Goal: Task Accomplishment & Management: Use online tool/utility

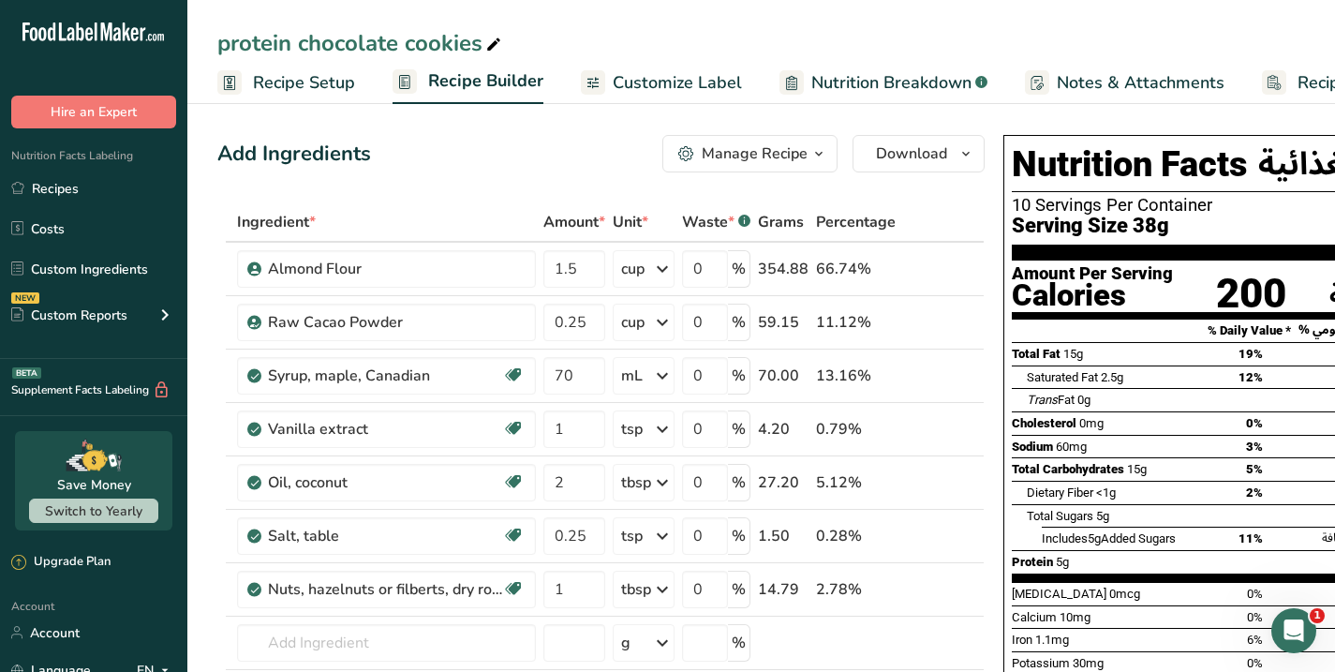
scroll to position [0, 7]
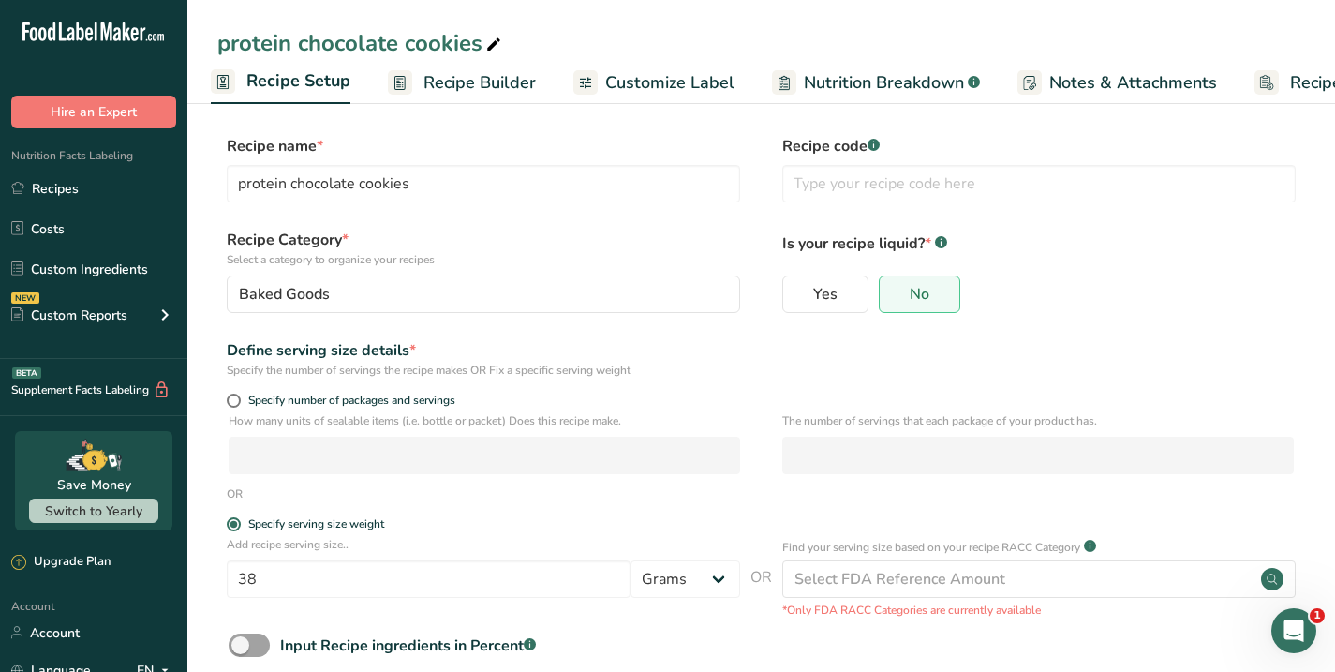
scroll to position [92, 0]
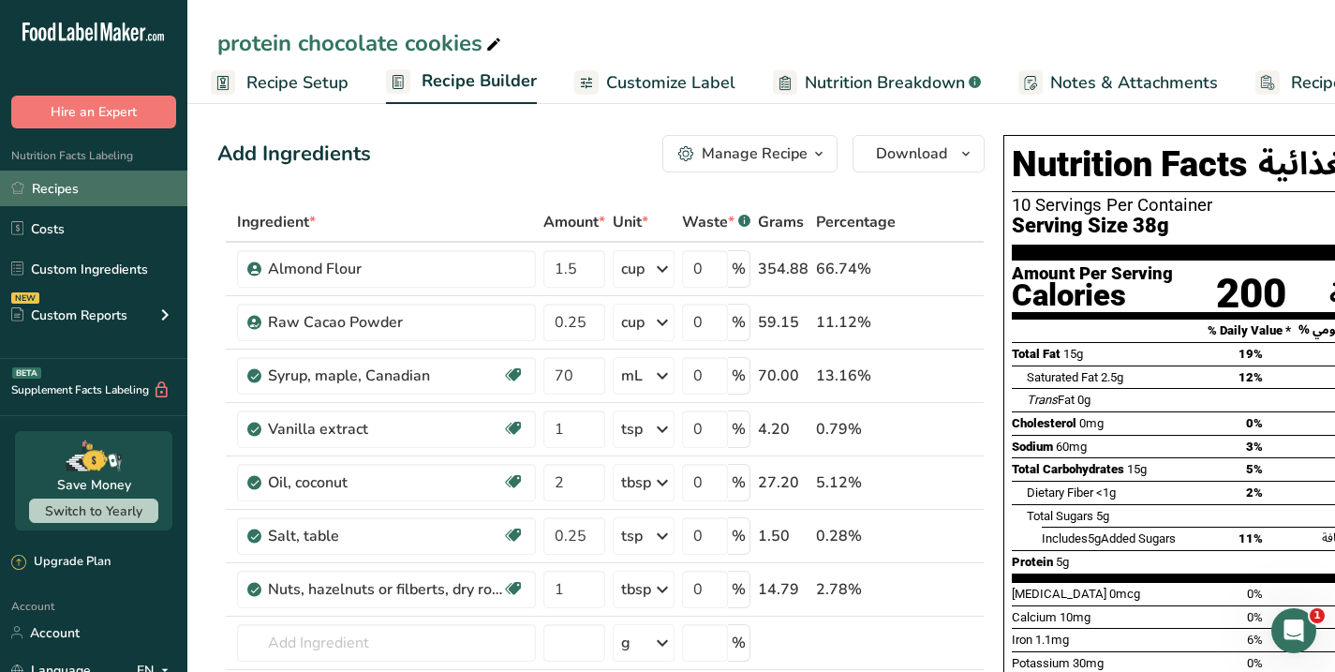
click at [50, 194] on link "Recipes" at bounding box center [93, 189] width 187 height 36
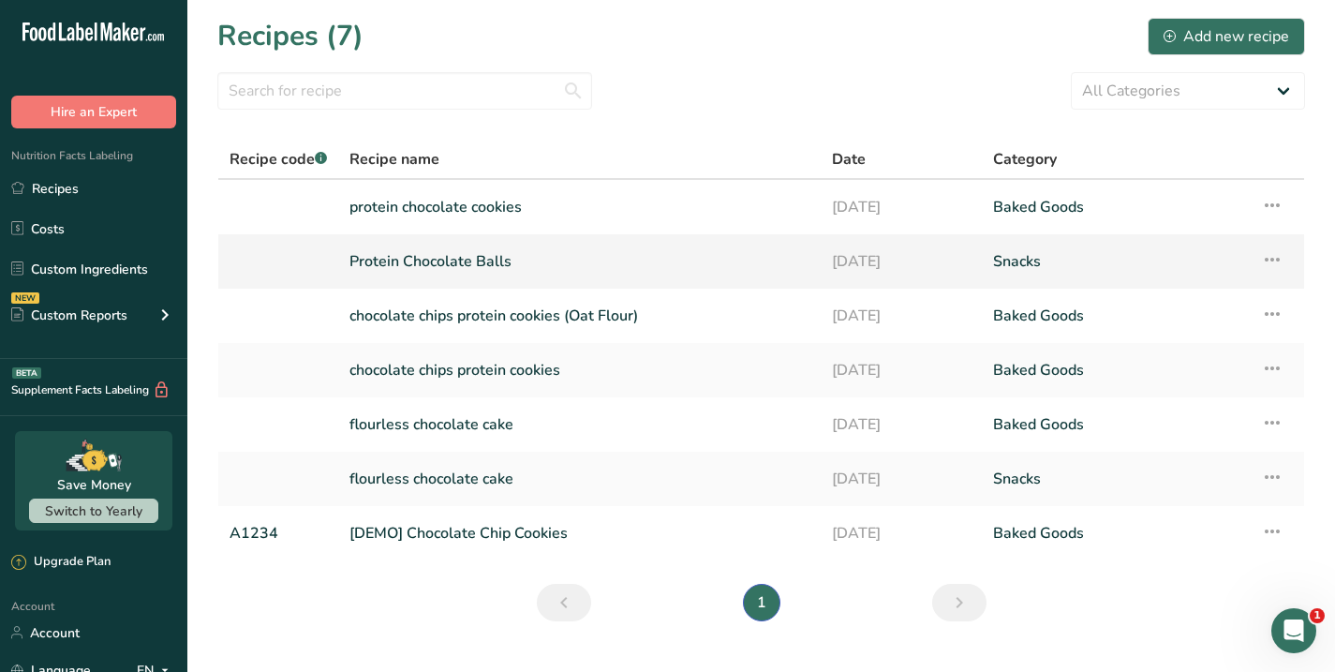
click at [436, 262] on link "Protein Chocolate Balls" at bounding box center [580, 261] width 460 height 39
